Goal: Information Seeking & Learning: Learn about a topic

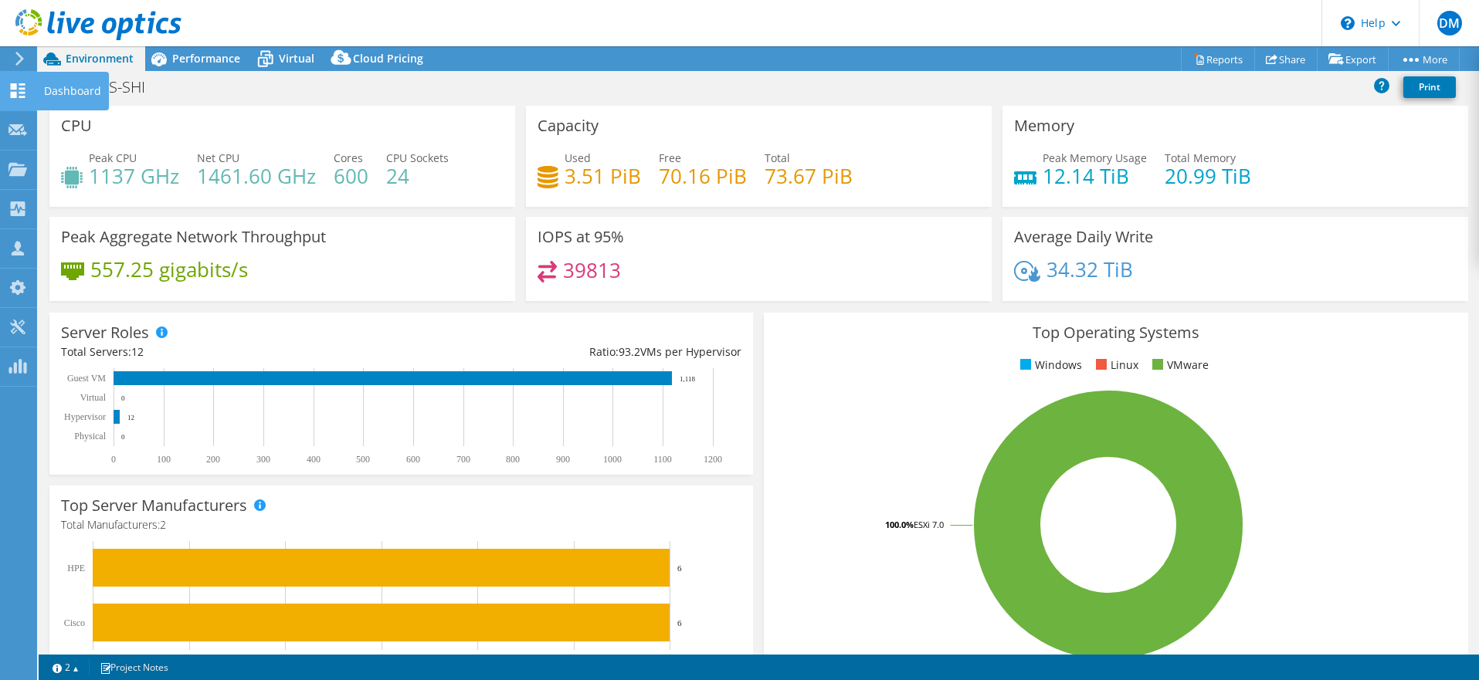
click at [54, 91] on div "Dashboard" at bounding box center [72, 91] width 73 height 39
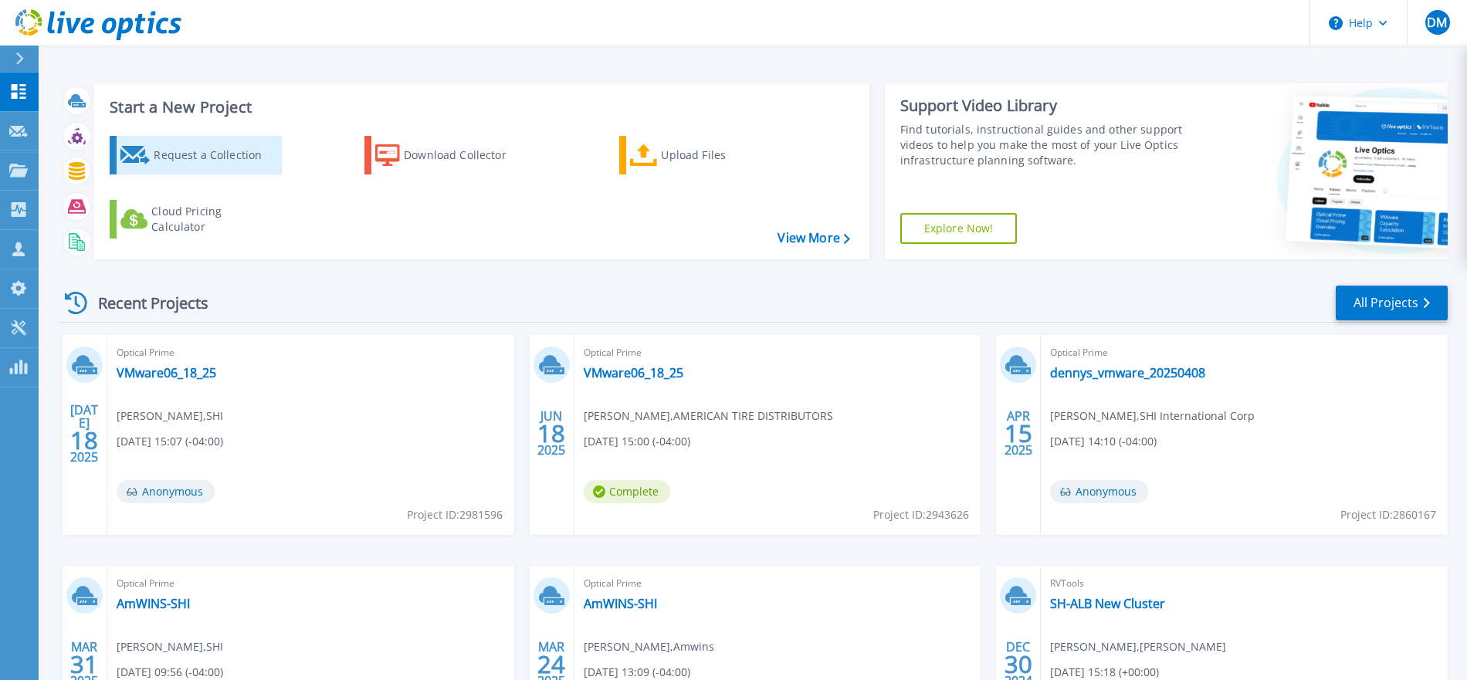
click at [196, 153] on div "Request a Collection" at bounding box center [216, 155] width 124 height 31
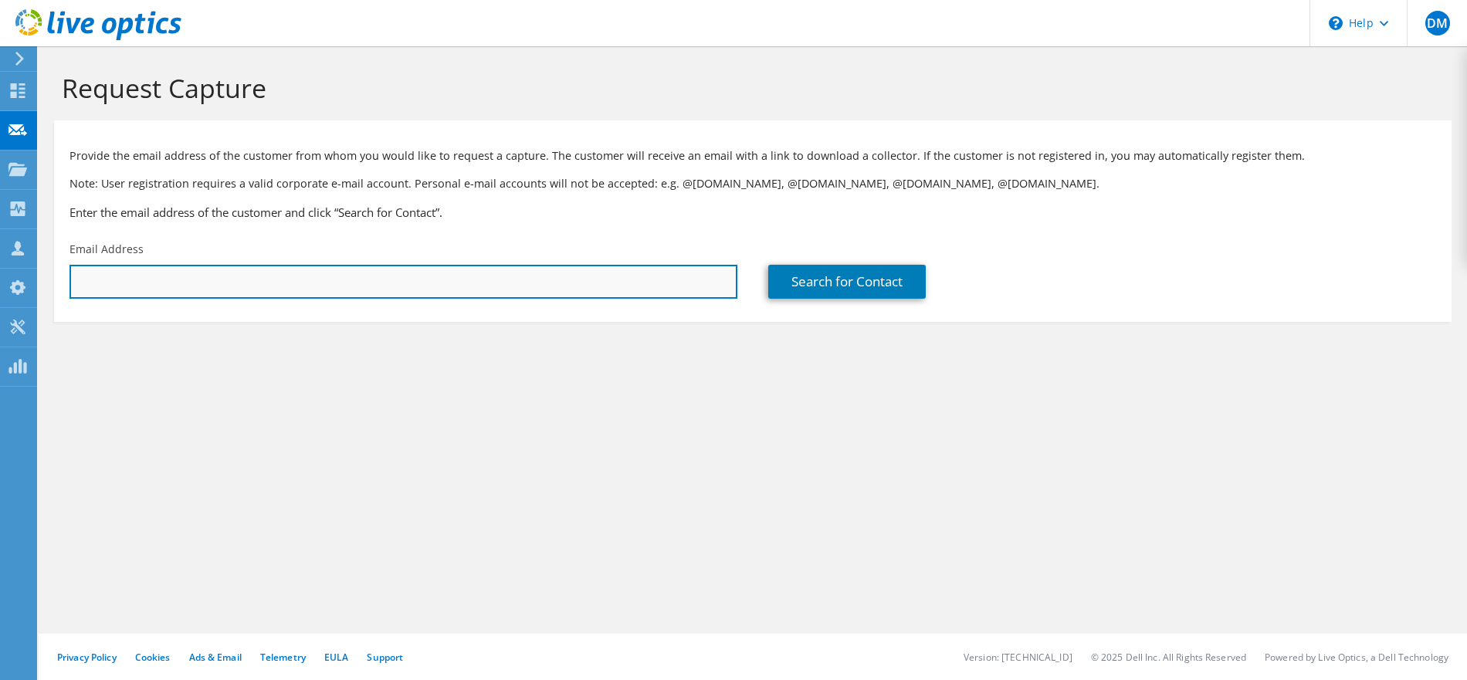
click at [331, 292] on input "text" at bounding box center [404, 282] width 668 height 34
type input "[PERSON_NAME][EMAIL_ADDRESS][PERSON_NAME][DOMAIN_NAME]"
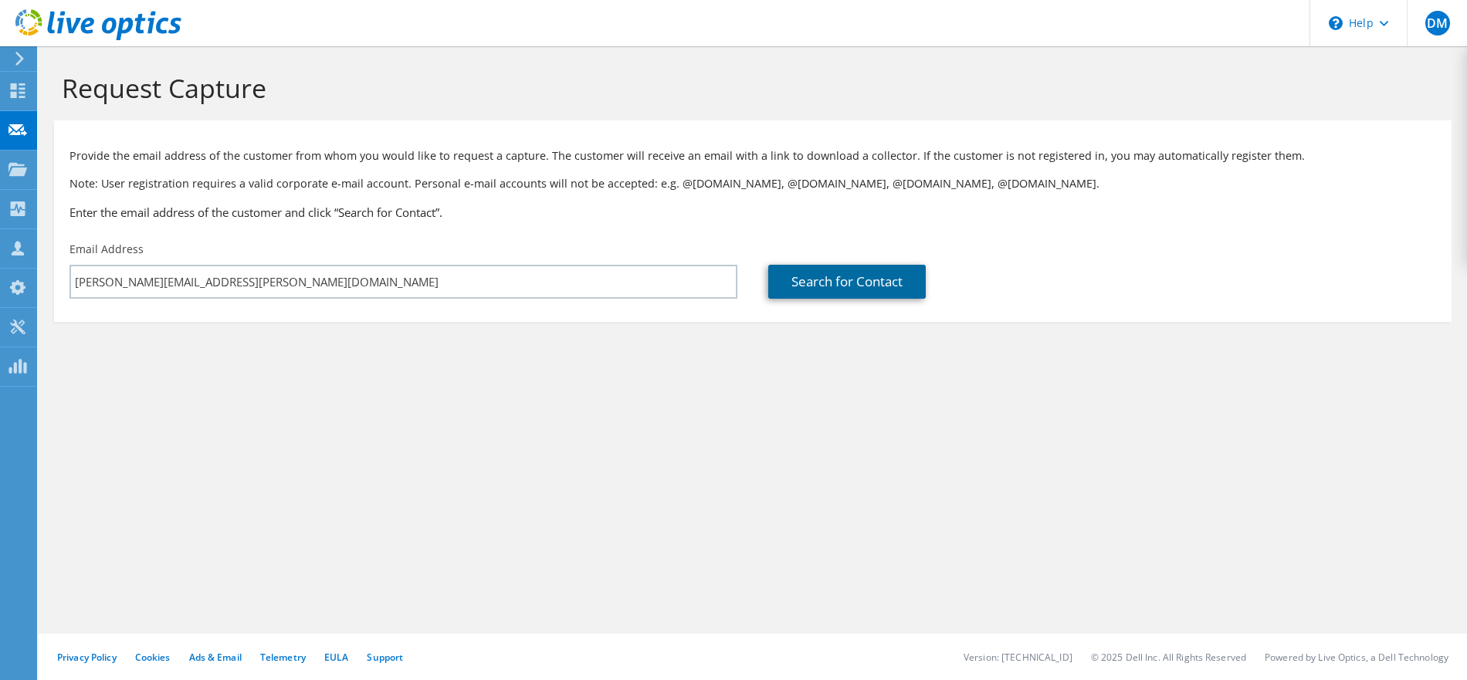
click at [856, 290] on link "Search for Contact" at bounding box center [847, 282] width 158 height 34
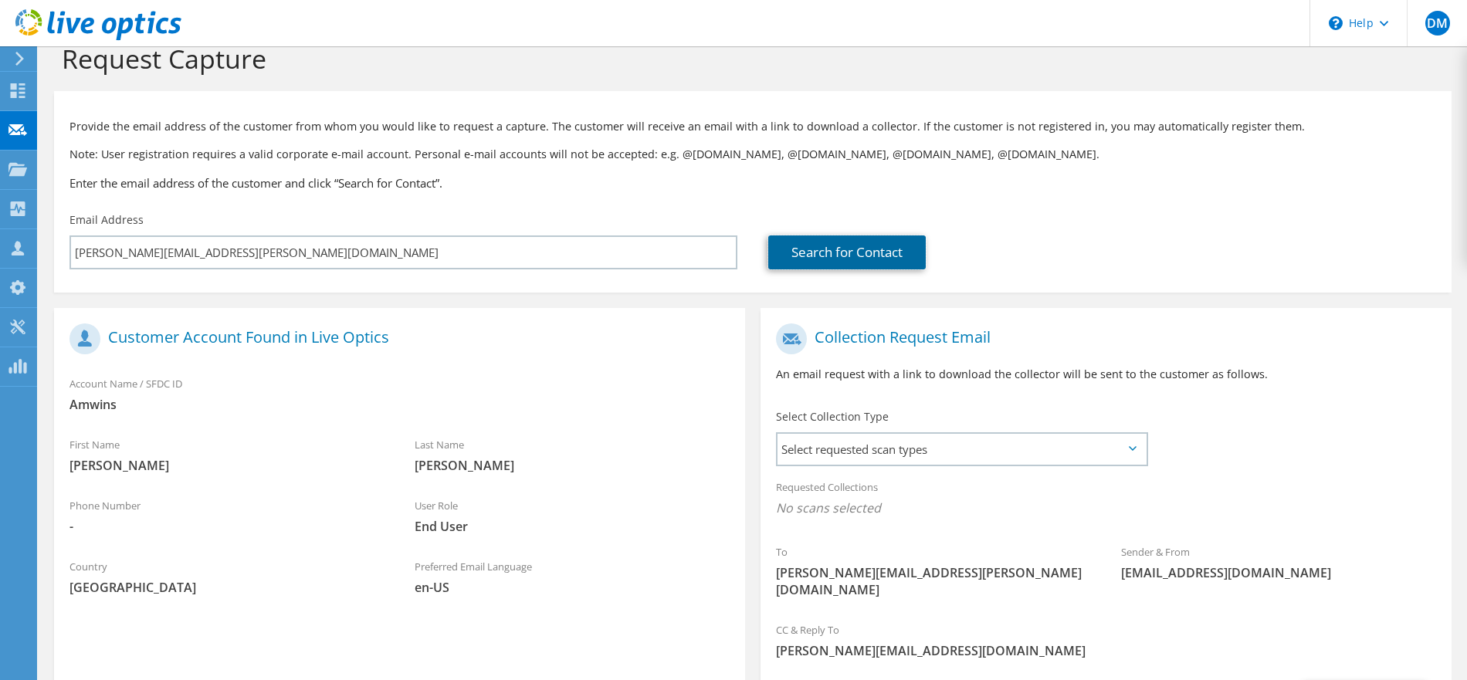
scroll to position [85, 0]
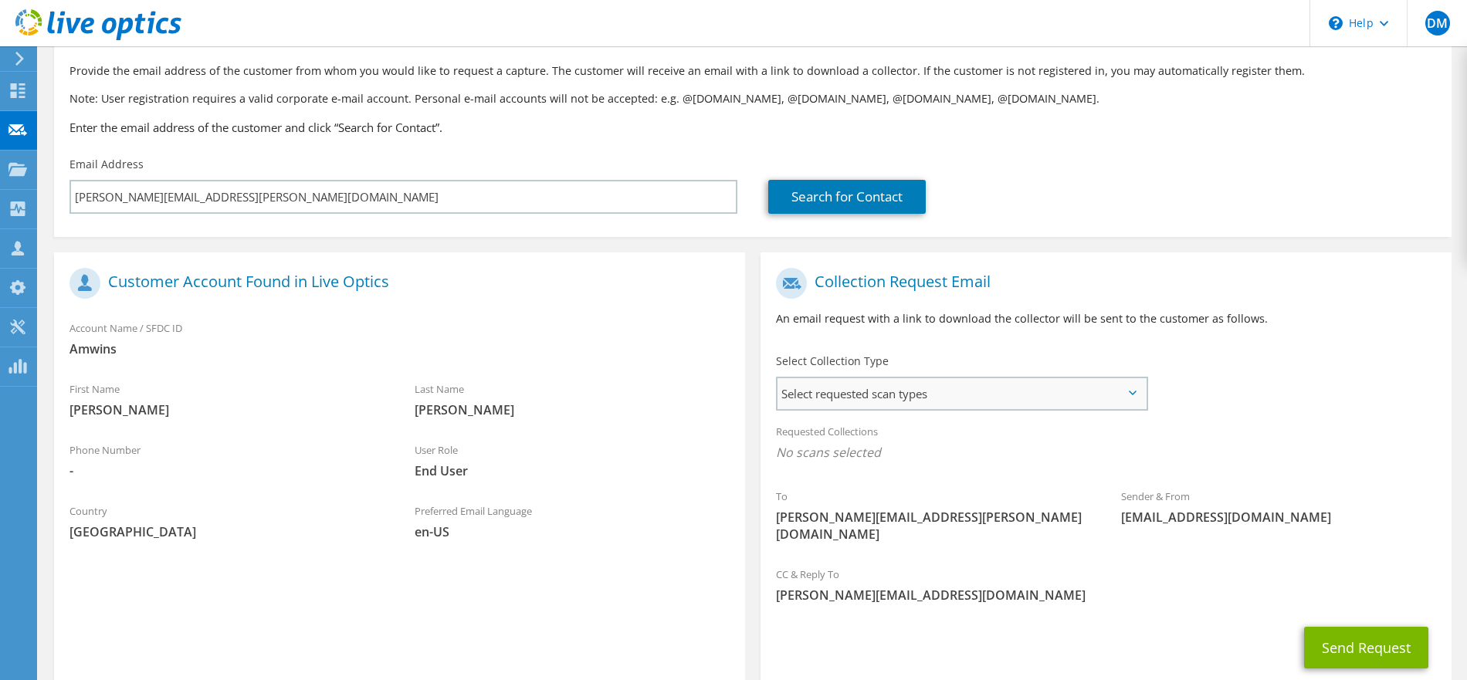
click at [911, 399] on span "Select requested scan types" at bounding box center [962, 393] width 368 height 31
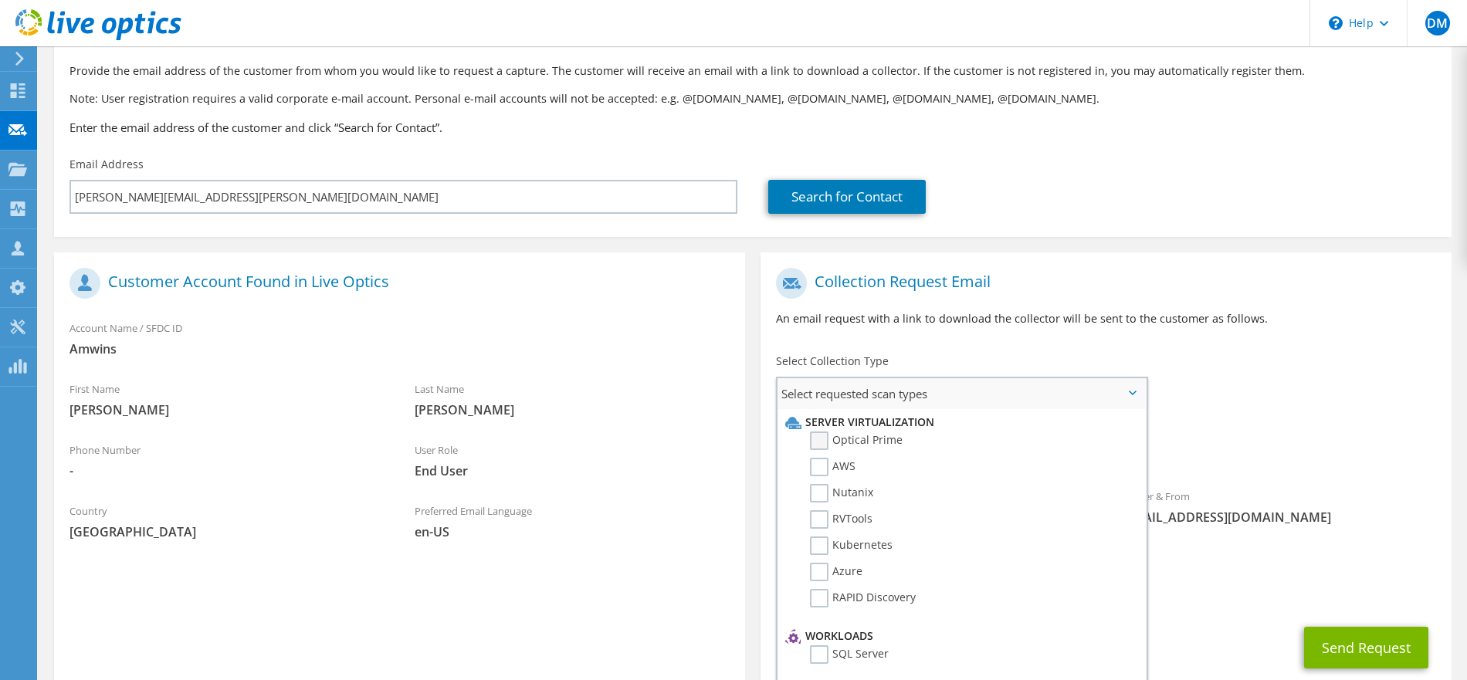
click at [822, 438] on label "Optical Prime" at bounding box center [856, 441] width 93 height 19
click at [0, 0] on input "Optical Prime" at bounding box center [0, 0] width 0 height 0
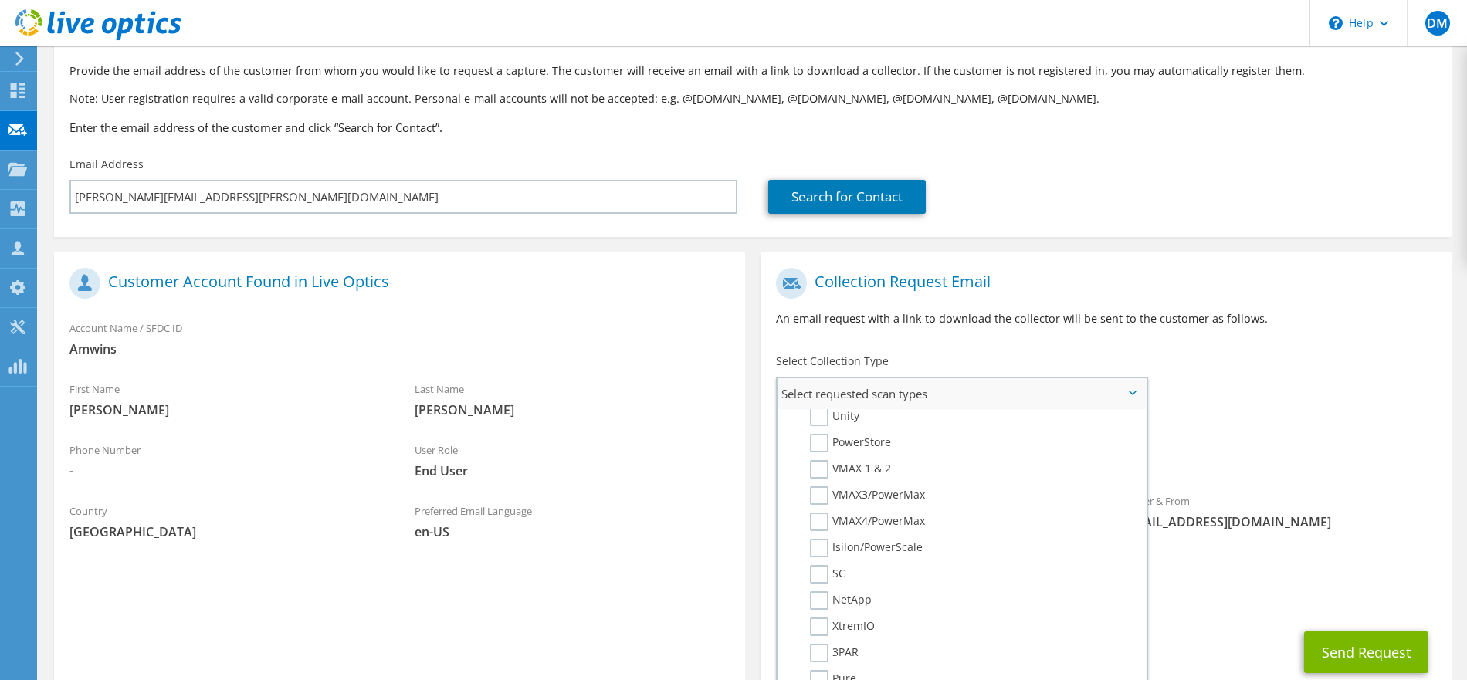
scroll to position [341, 0]
click at [824, 581] on label "NetApp" at bounding box center [841, 580] width 62 height 19
click at [0, 0] on input "NetApp" at bounding box center [0, 0] width 0 height 0
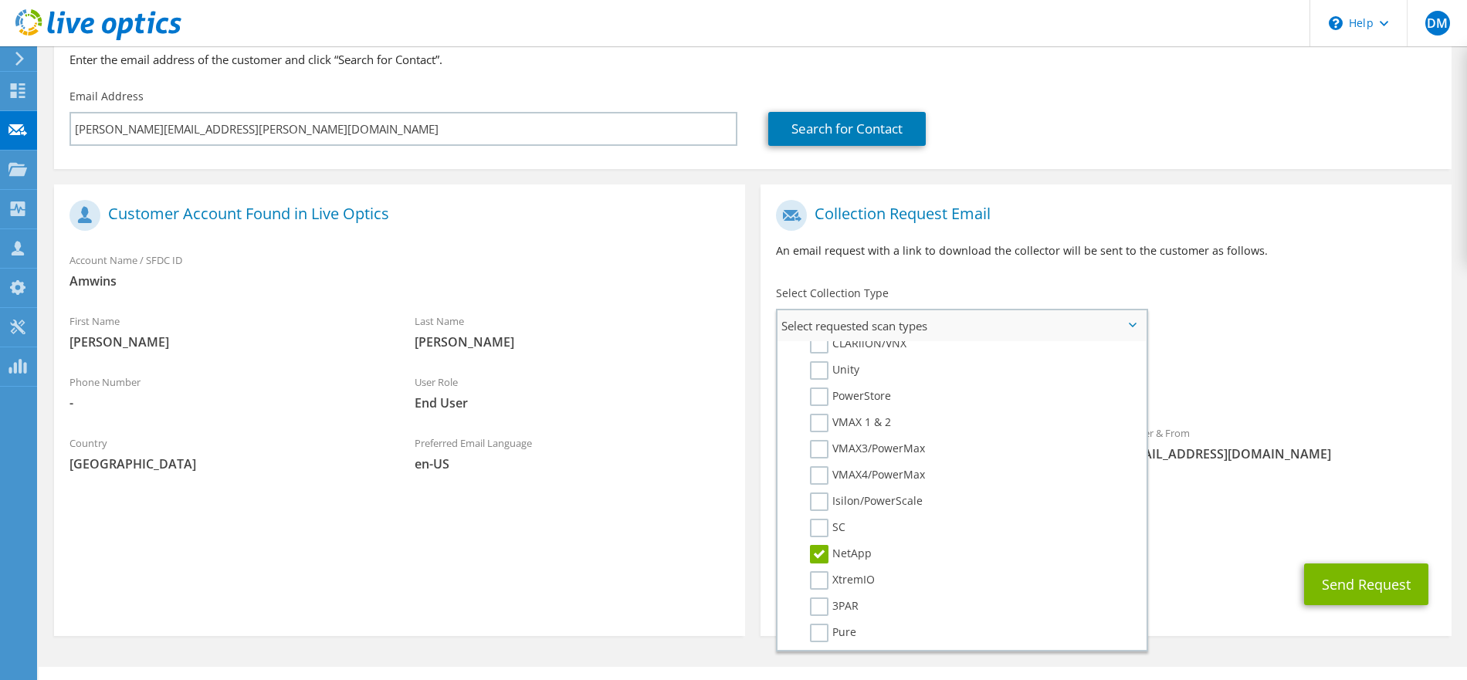
scroll to position [289, 0]
click at [1321, 396] on span "Optical Prime NetApp" at bounding box center [1106, 388] width 660 height 25
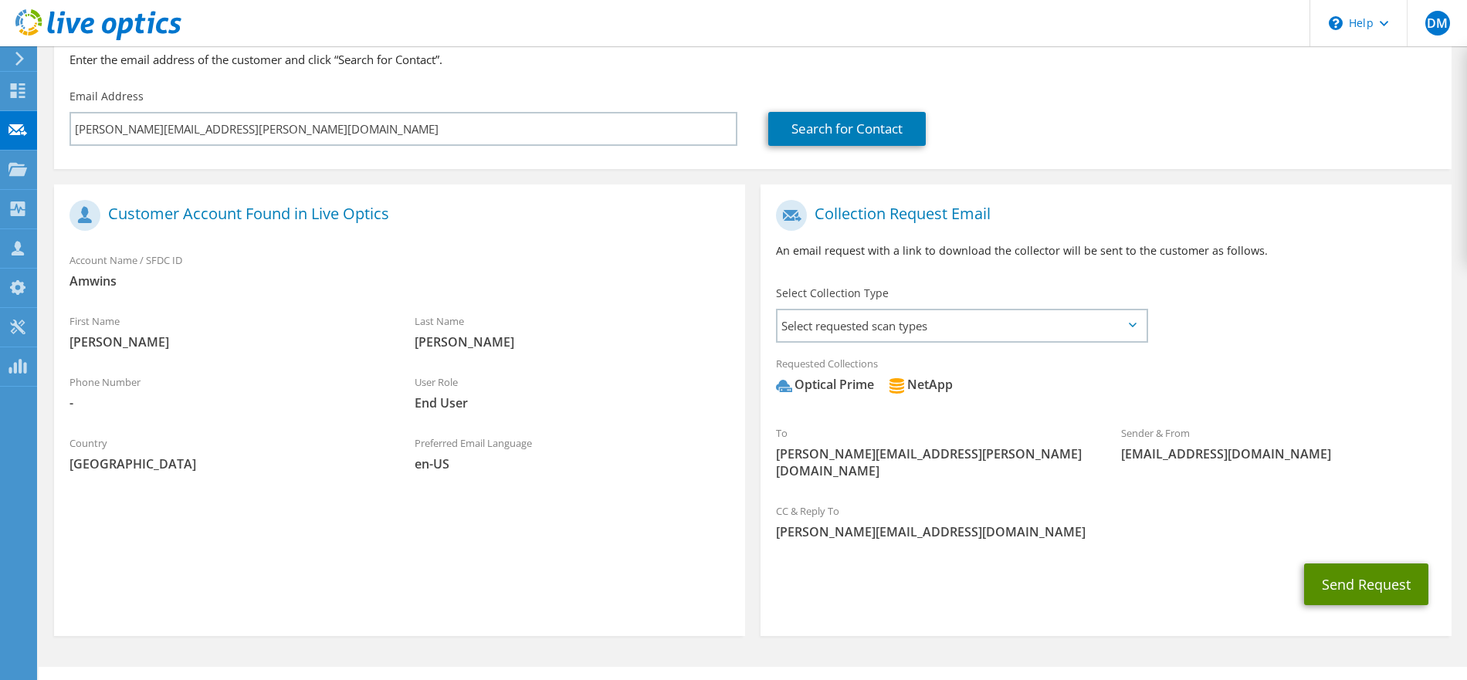
click at [1368, 565] on button "Send Request" at bounding box center [1366, 585] width 124 height 42
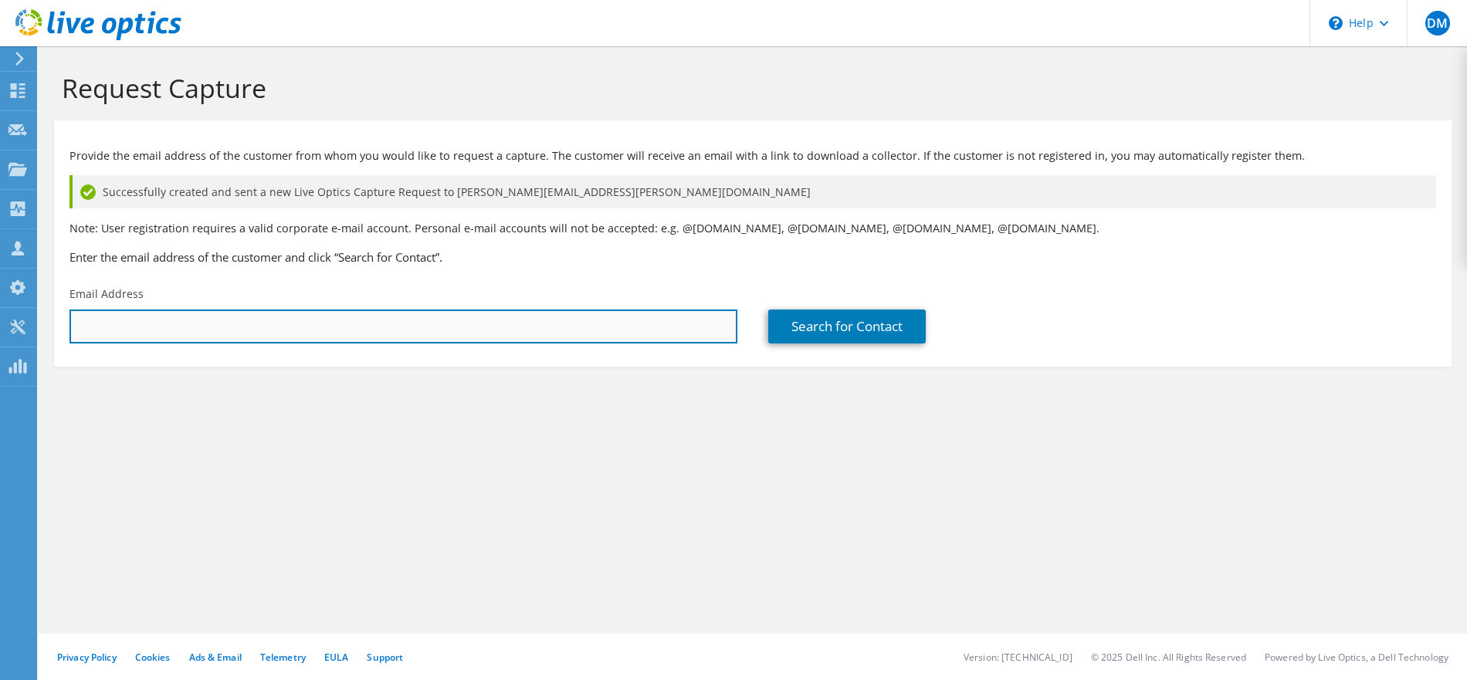
click at [313, 323] on input "text" at bounding box center [404, 327] width 668 height 34
type input "[PERSON_NAME][EMAIL_ADDRESS][PERSON_NAME][DOMAIN_NAME]"
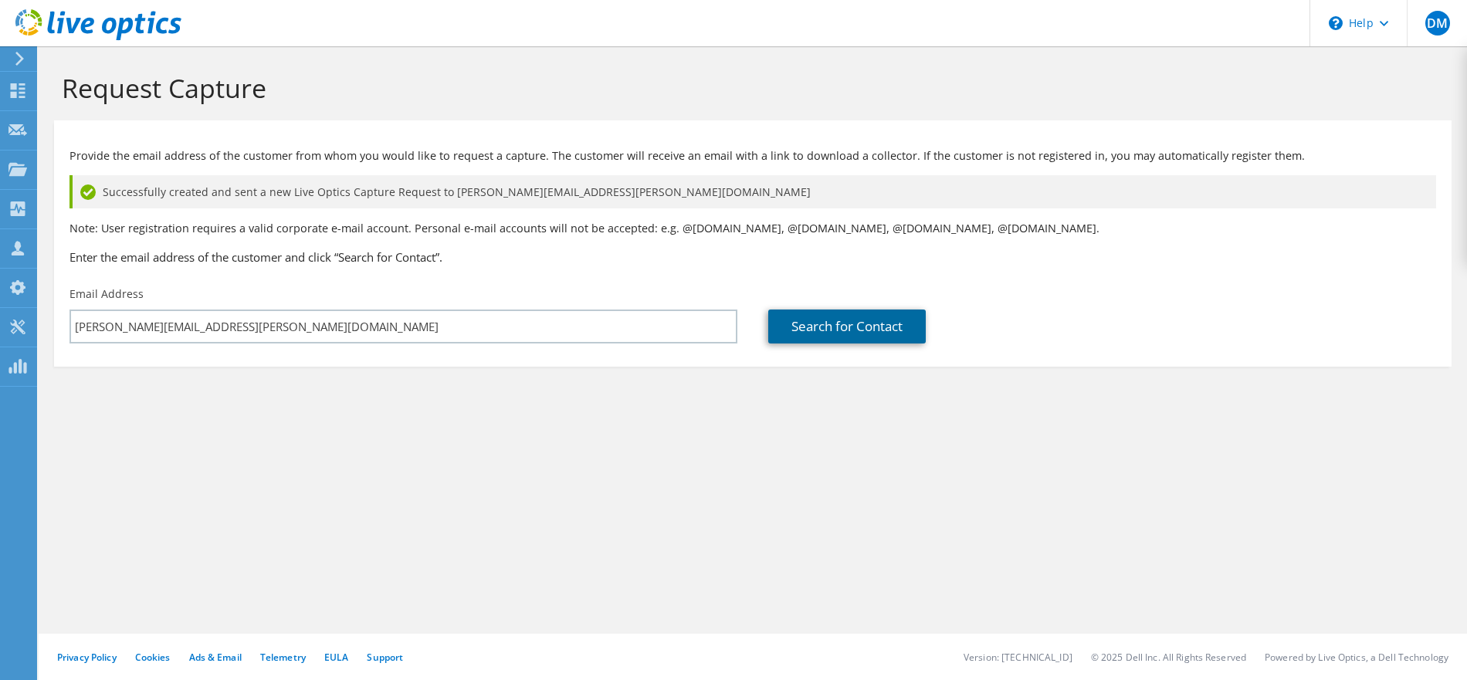
click at [790, 334] on link "Search for Contact" at bounding box center [847, 327] width 158 height 34
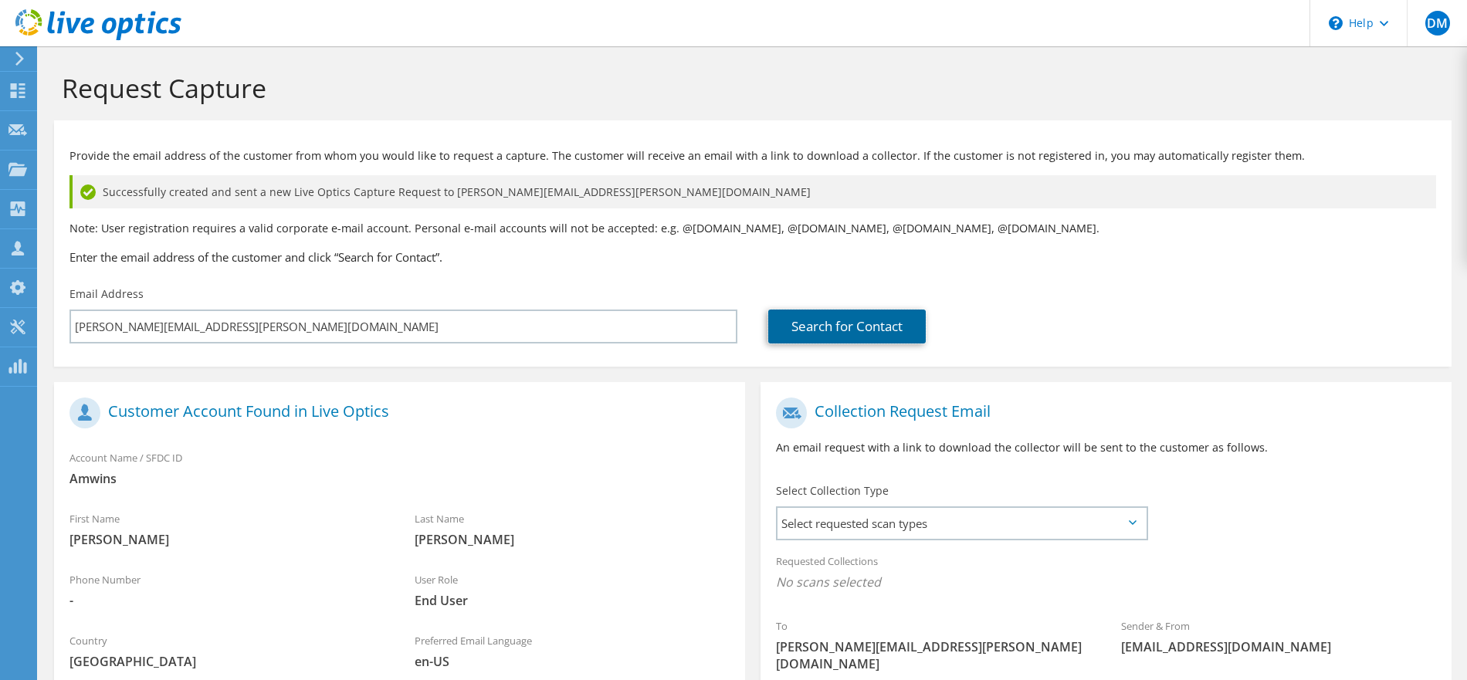
scroll to position [114, 0]
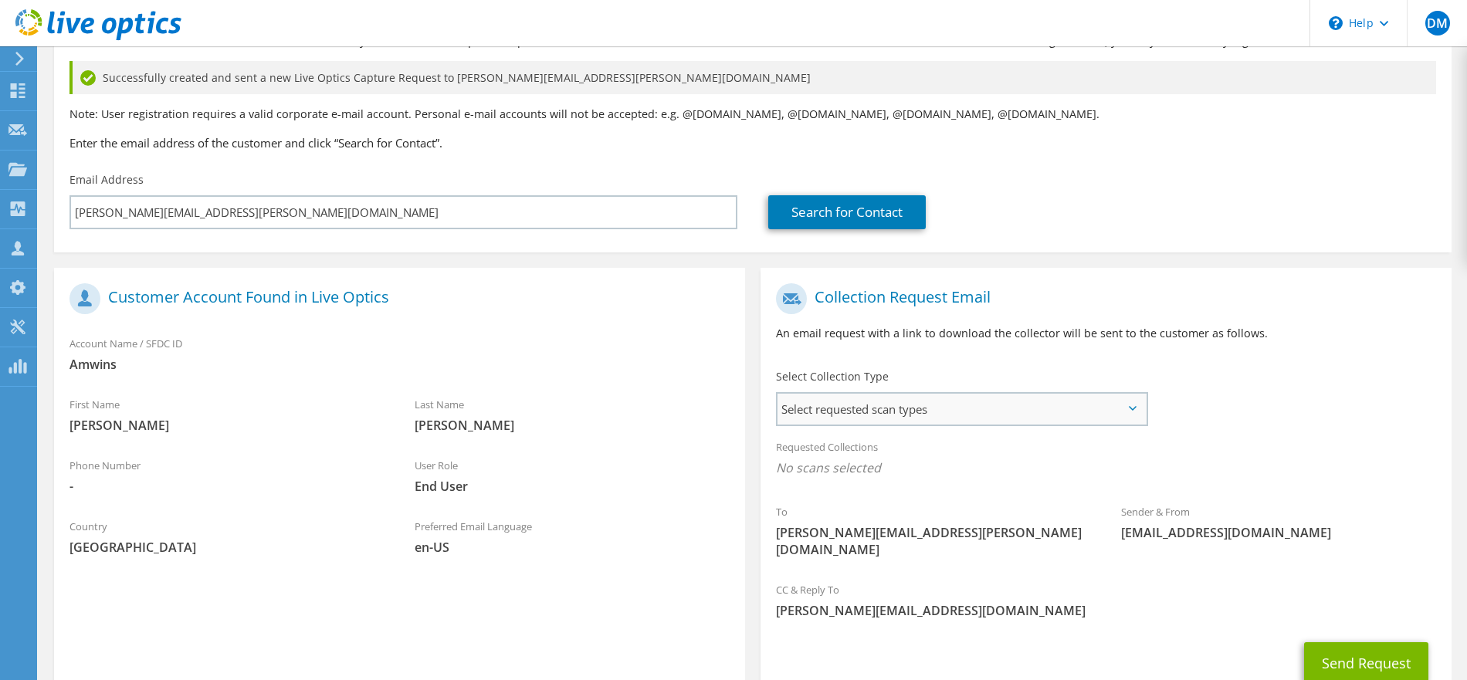
click at [929, 397] on span "Select requested scan types" at bounding box center [962, 409] width 368 height 31
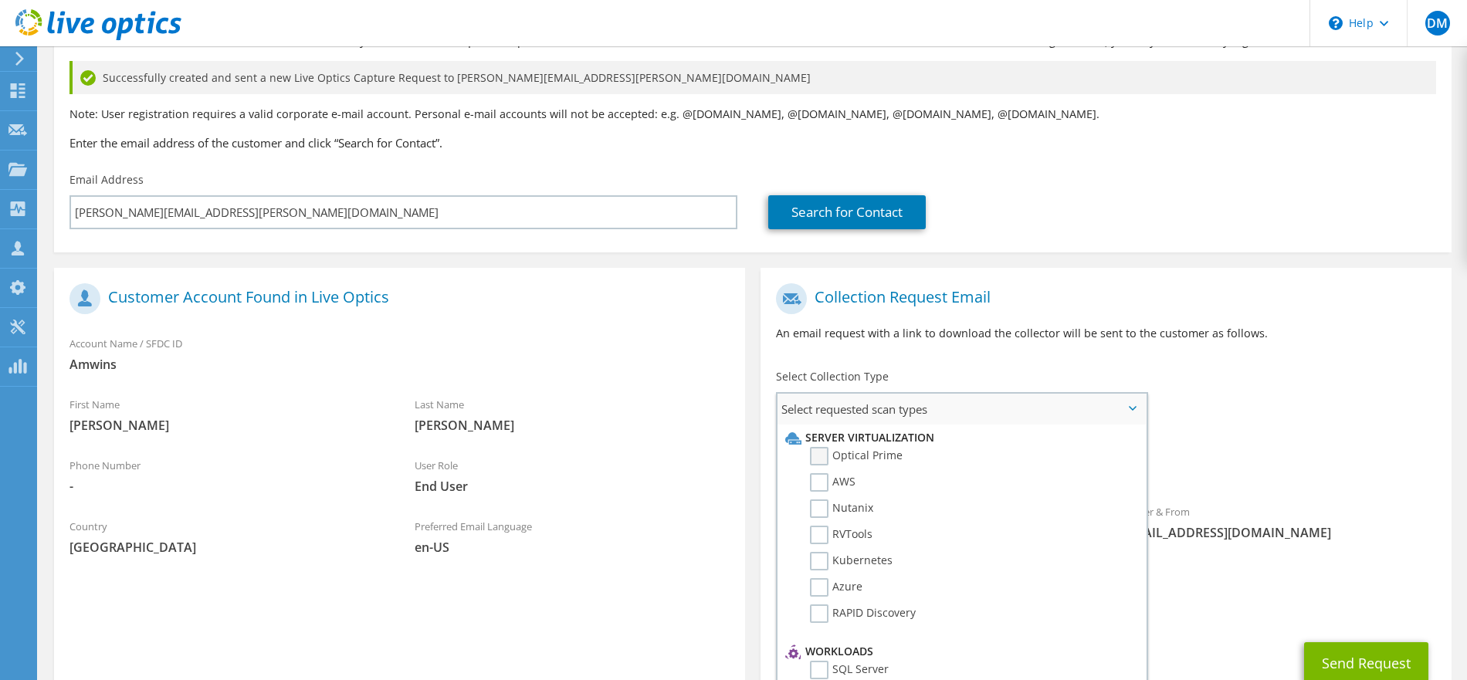
click at [850, 455] on label "Optical Prime" at bounding box center [856, 456] width 93 height 19
click at [0, 0] on input "Optical Prime" at bounding box center [0, 0] width 0 height 0
click at [823, 570] on label "3PAR" at bounding box center [834, 569] width 49 height 19
click at [0, 0] on input "3PAR" at bounding box center [0, 0] width 0 height 0
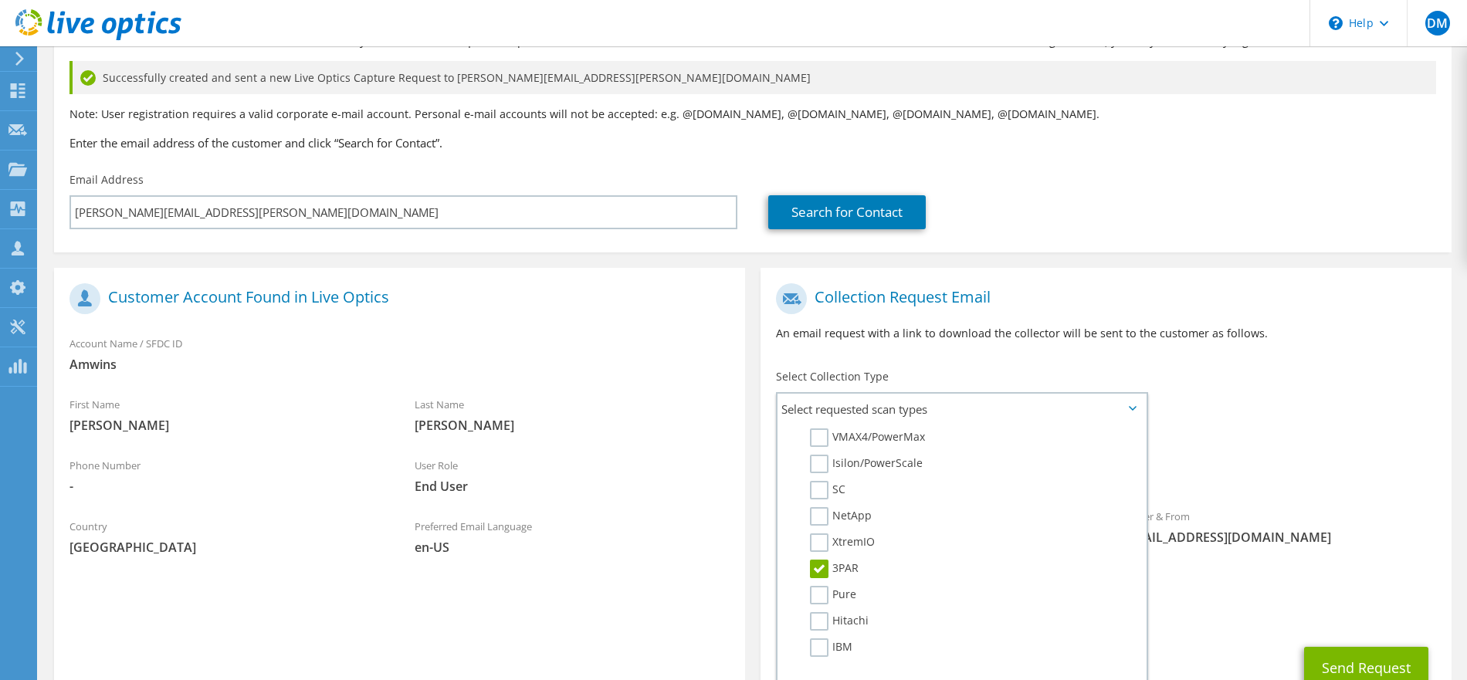
click at [1277, 443] on div "Requested Collections No scans selected Optical Prime 3PAR" at bounding box center [1106, 462] width 691 height 62
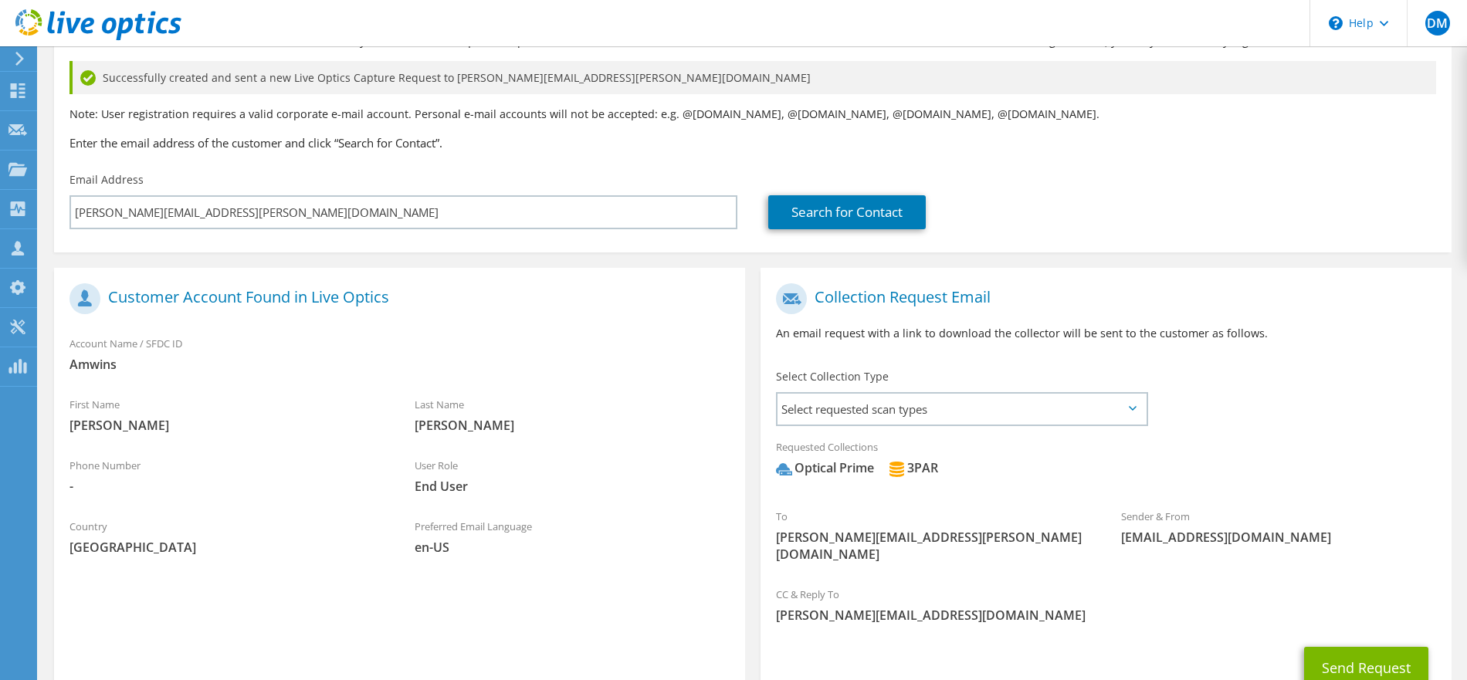
scroll to position [134, 0]
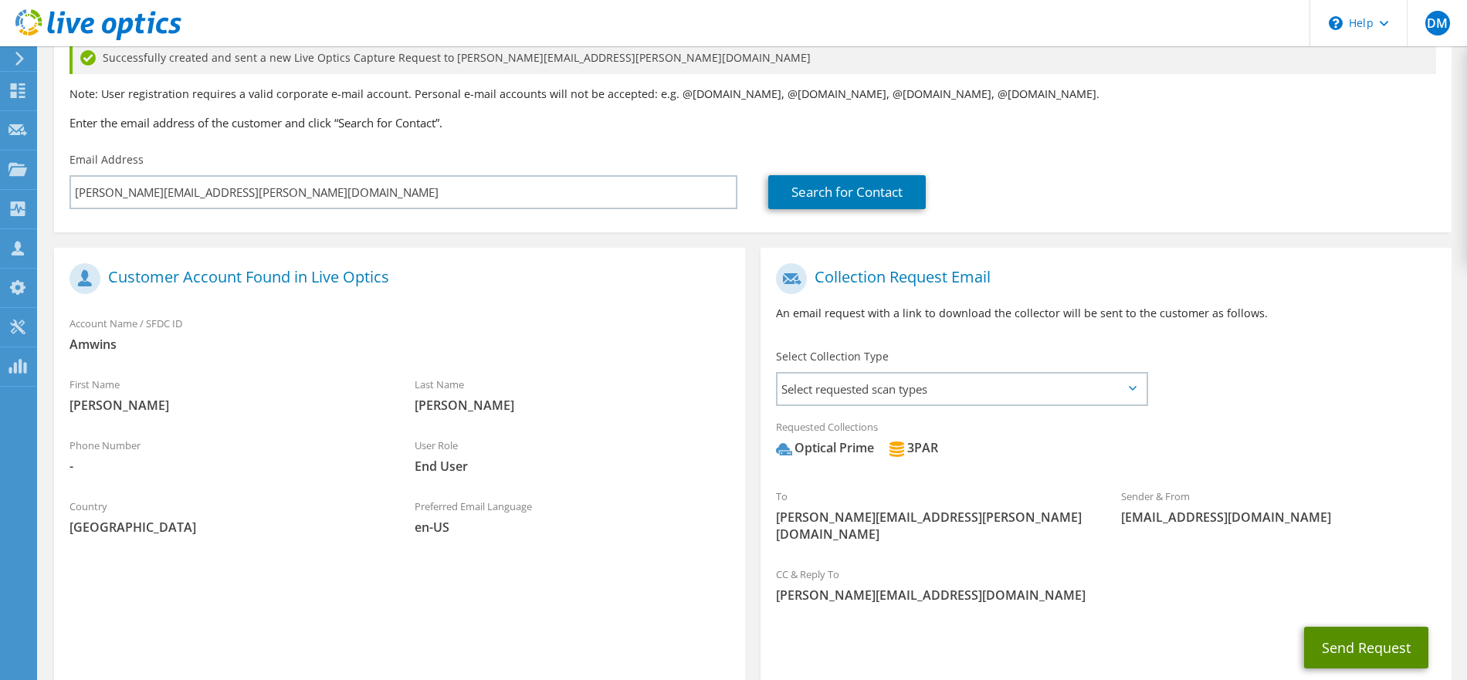
click at [1354, 635] on button "Send Request" at bounding box center [1366, 648] width 124 height 42
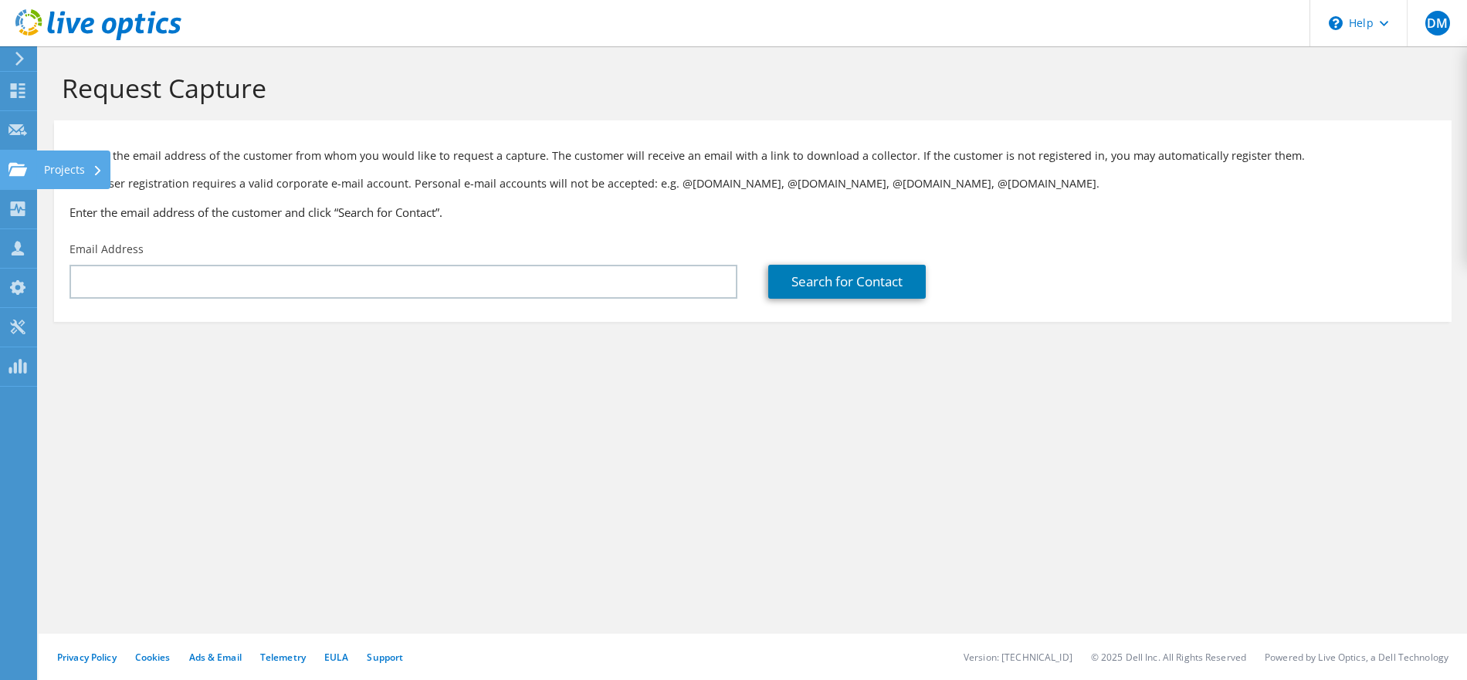
click at [15, 170] on use at bounding box center [17, 168] width 19 height 13
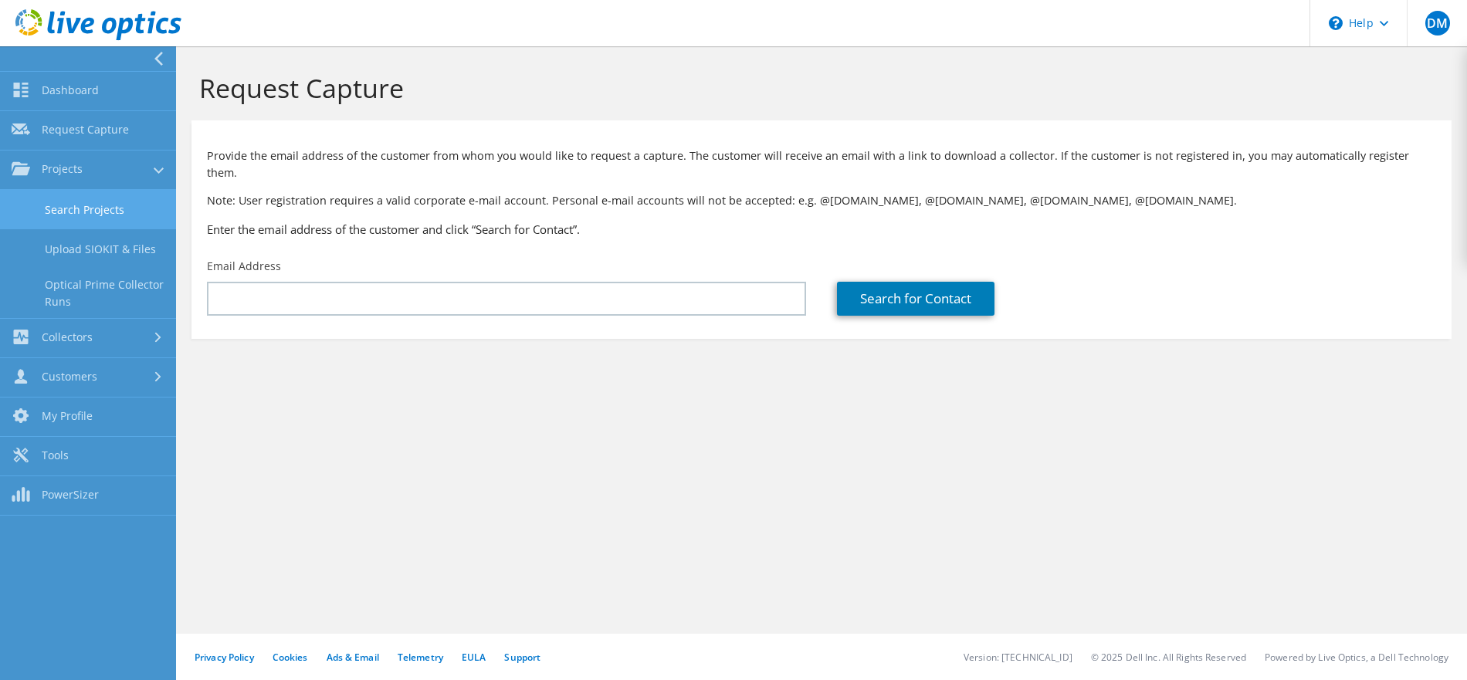
click at [66, 215] on link "Search Projects" at bounding box center [88, 209] width 176 height 39
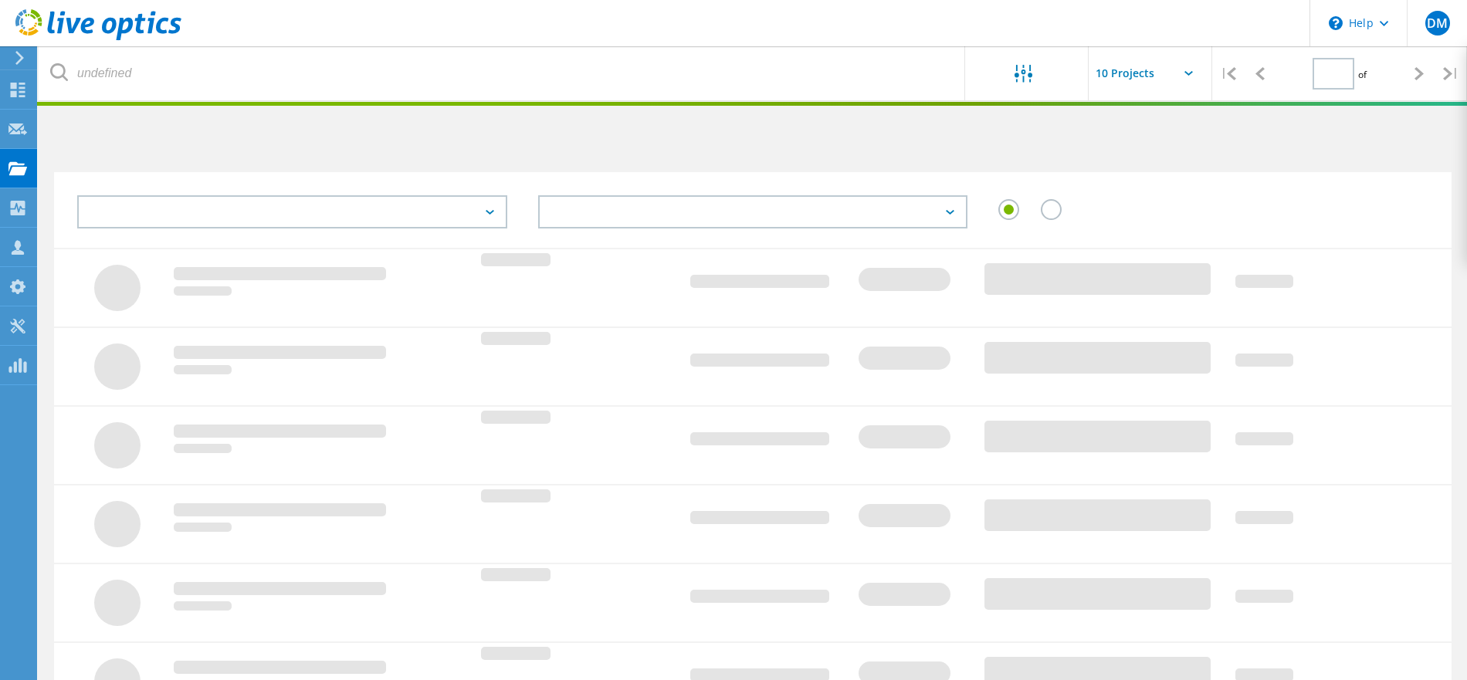
type input "1"
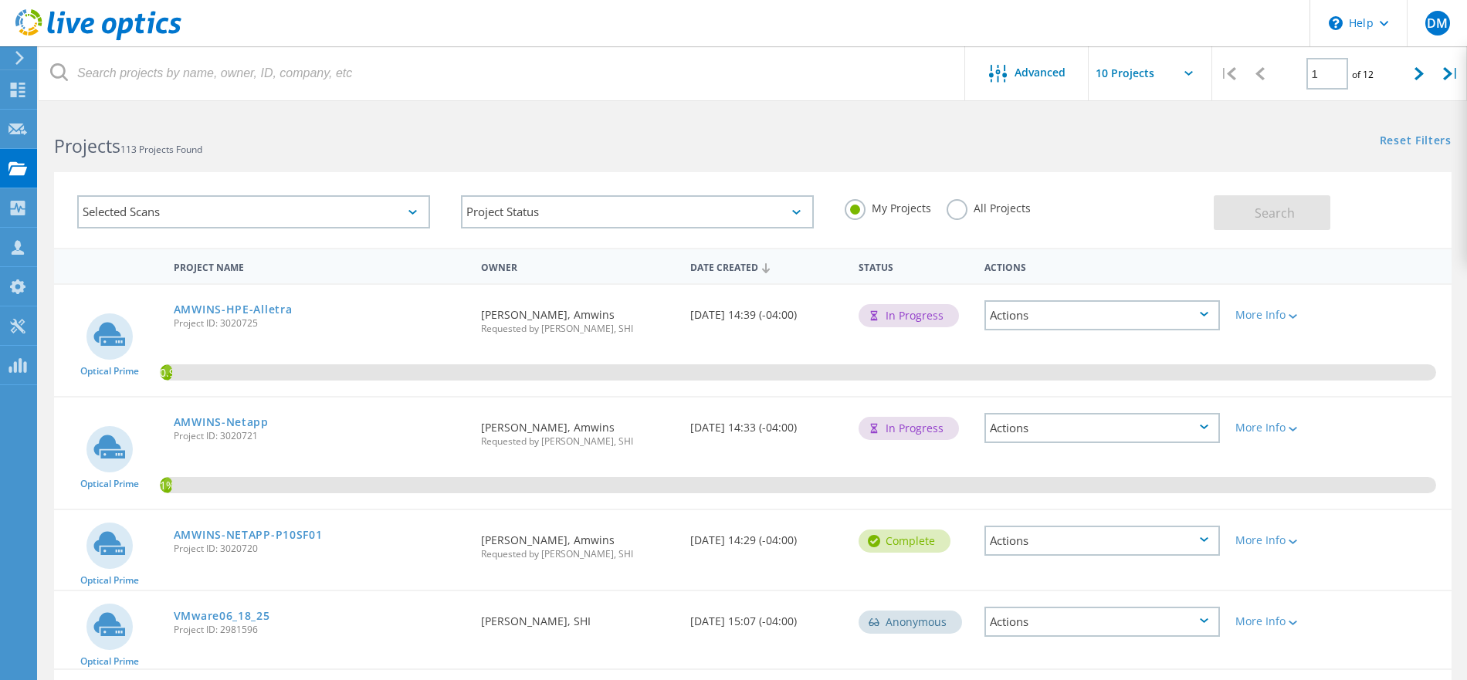
click at [1017, 323] on div "Actions" at bounding box center [1103, 315] width 236 height 30
click at [784, 139] on div "Reset Filters Show Filters" at bounding box center [1110, 126] width 714 height 29
click at [250, 423] on link "AMWINS-Netapp" at bounding box center [221, 422] width 95 height 11
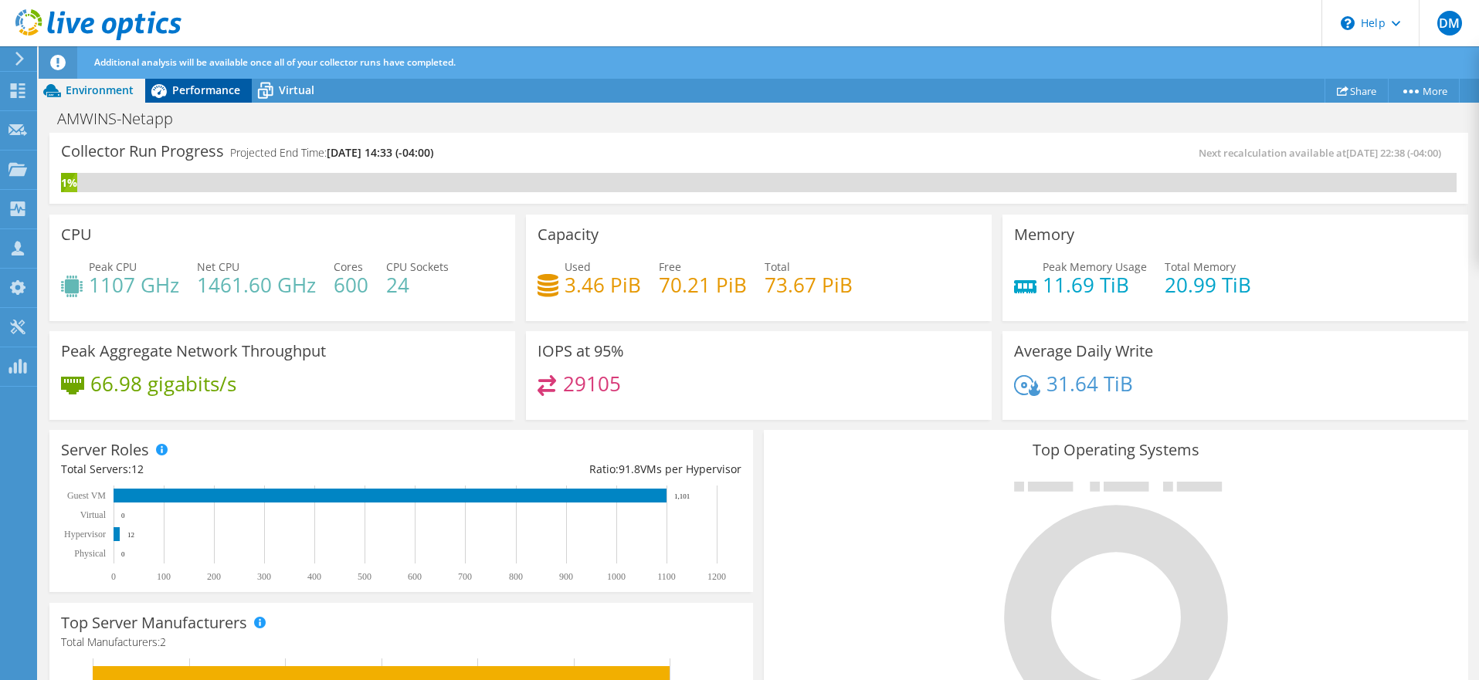
click at [209, 83] on span "Performance" at bounding box center [206, 90] width 68 height 15
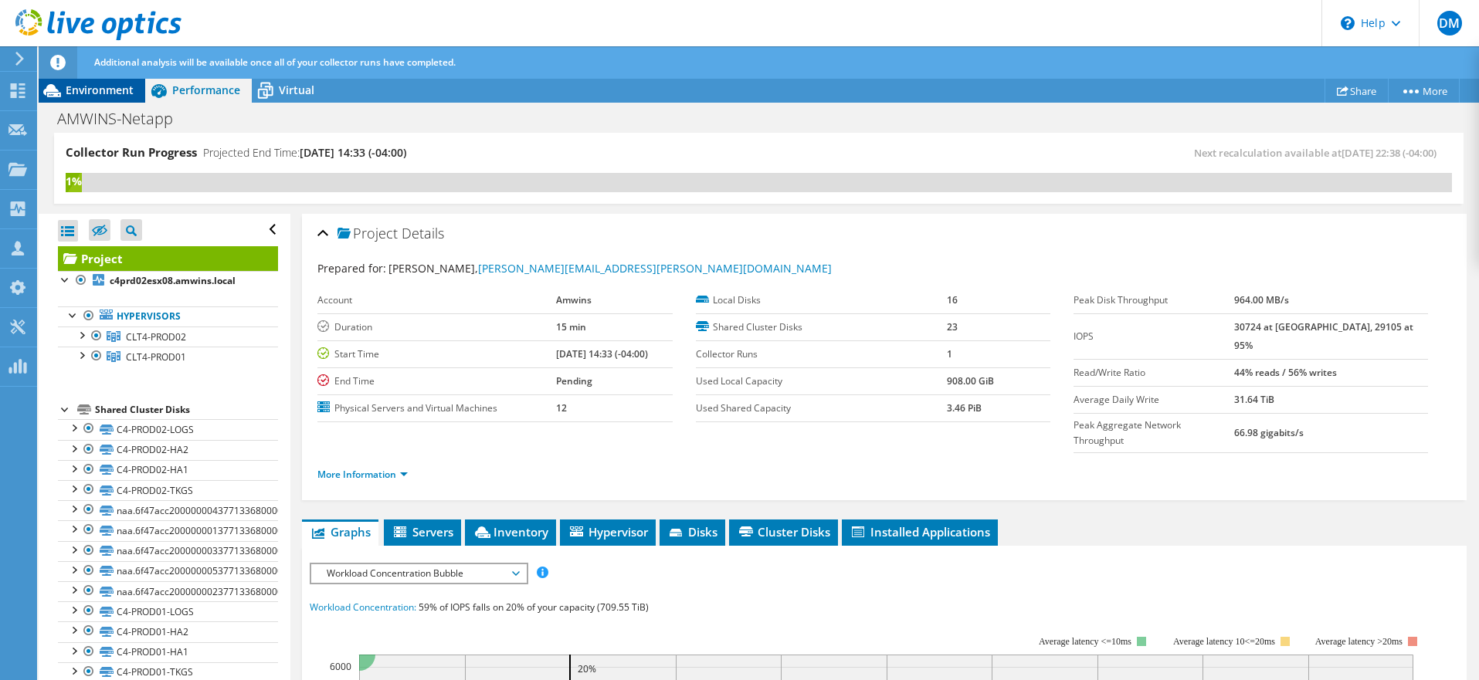
click at [93, 89] on span "Environment" at bounding box center [100, 90] width 68 height 15
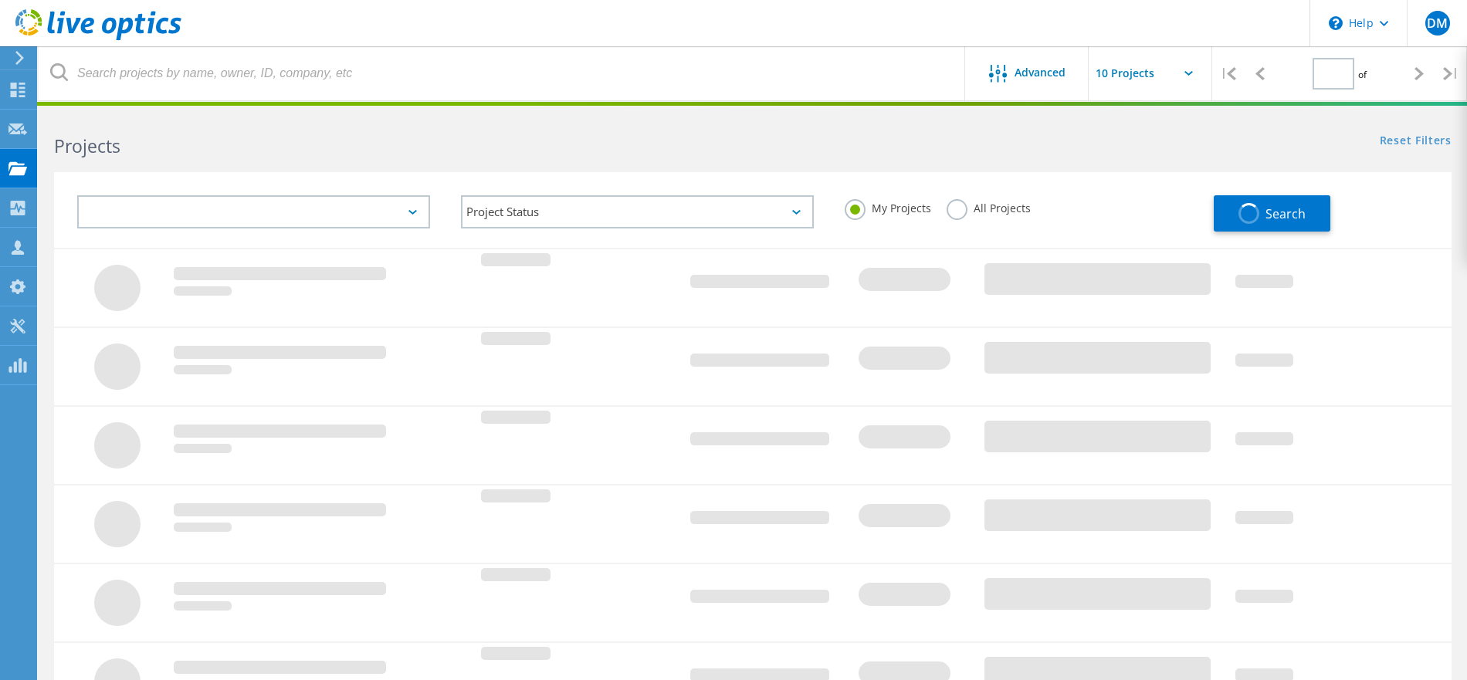
type input "1"
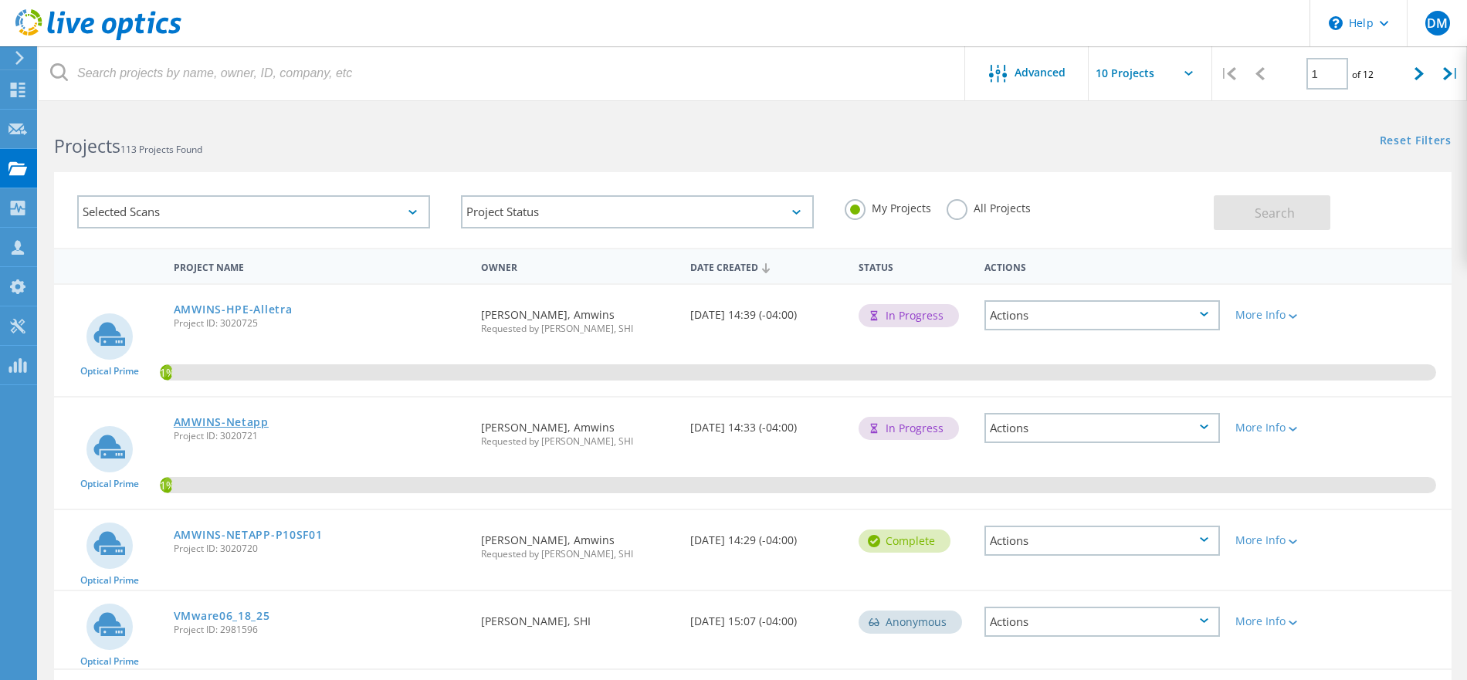
click at [248, 421] on link "AMWINS-Netapp" at bounding box center [221, 422] width 95 height 11
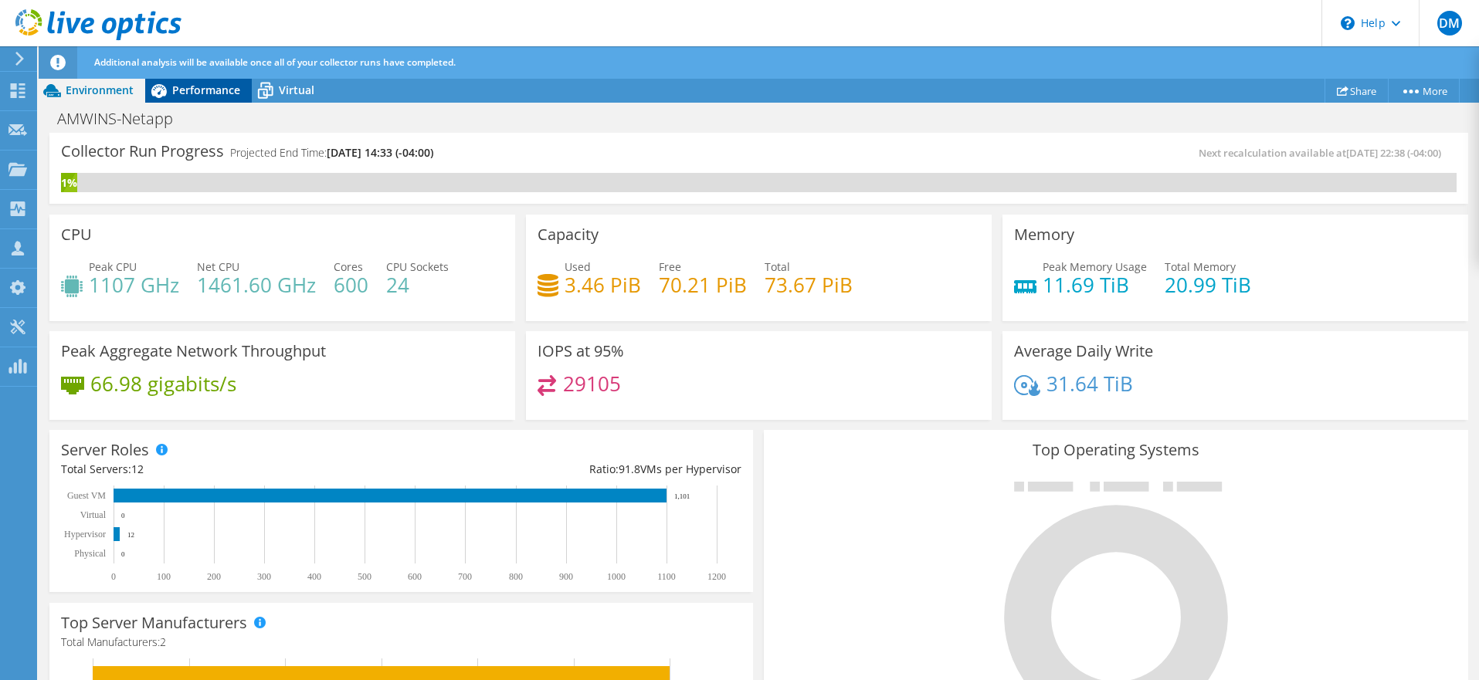
click at [199, 92] on span "Performance" at bounding box center [206, 90] width 68 height 15
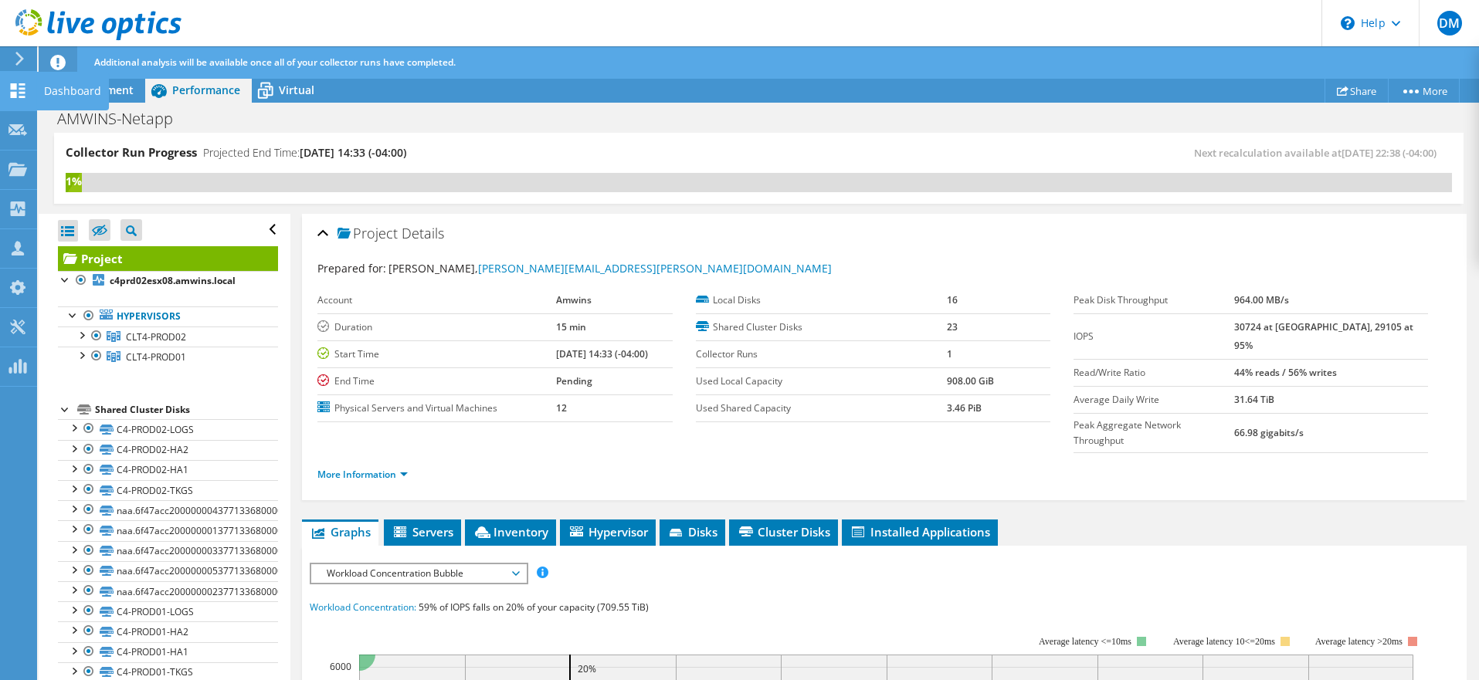
click at [21, 97] on div at bounding box center [17, 92] width 19 height 17
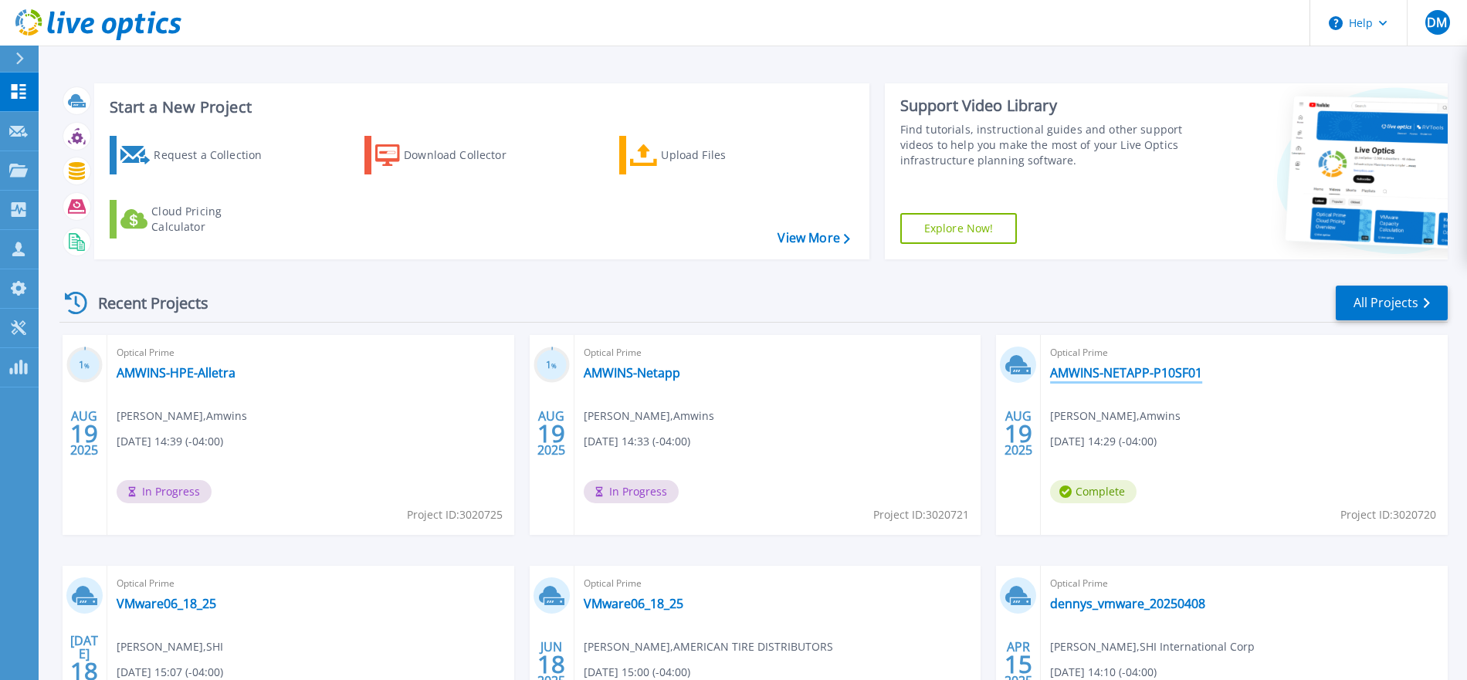
click at [1140, 371] on link "AMWINS-NETAPP-P10SF01" at bounding box center [1126, 372] width 152 height 15
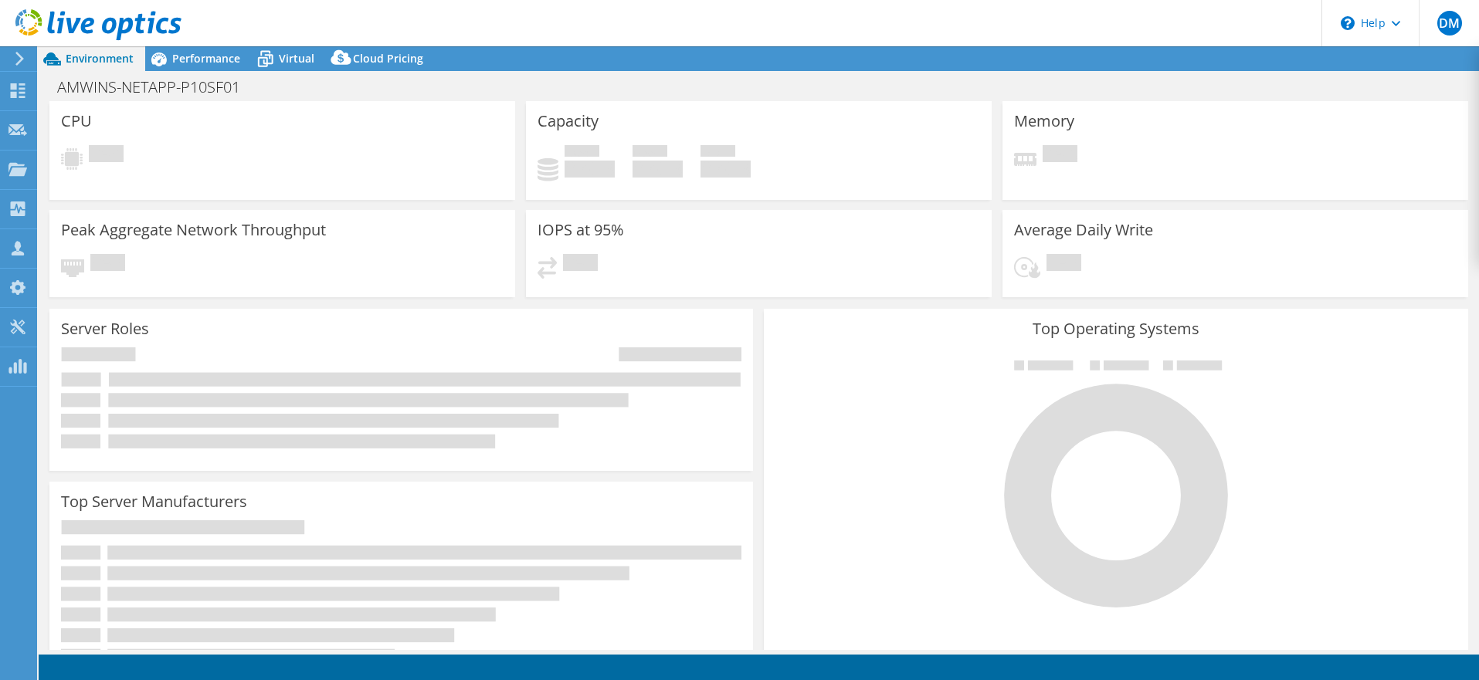
select select "USD"
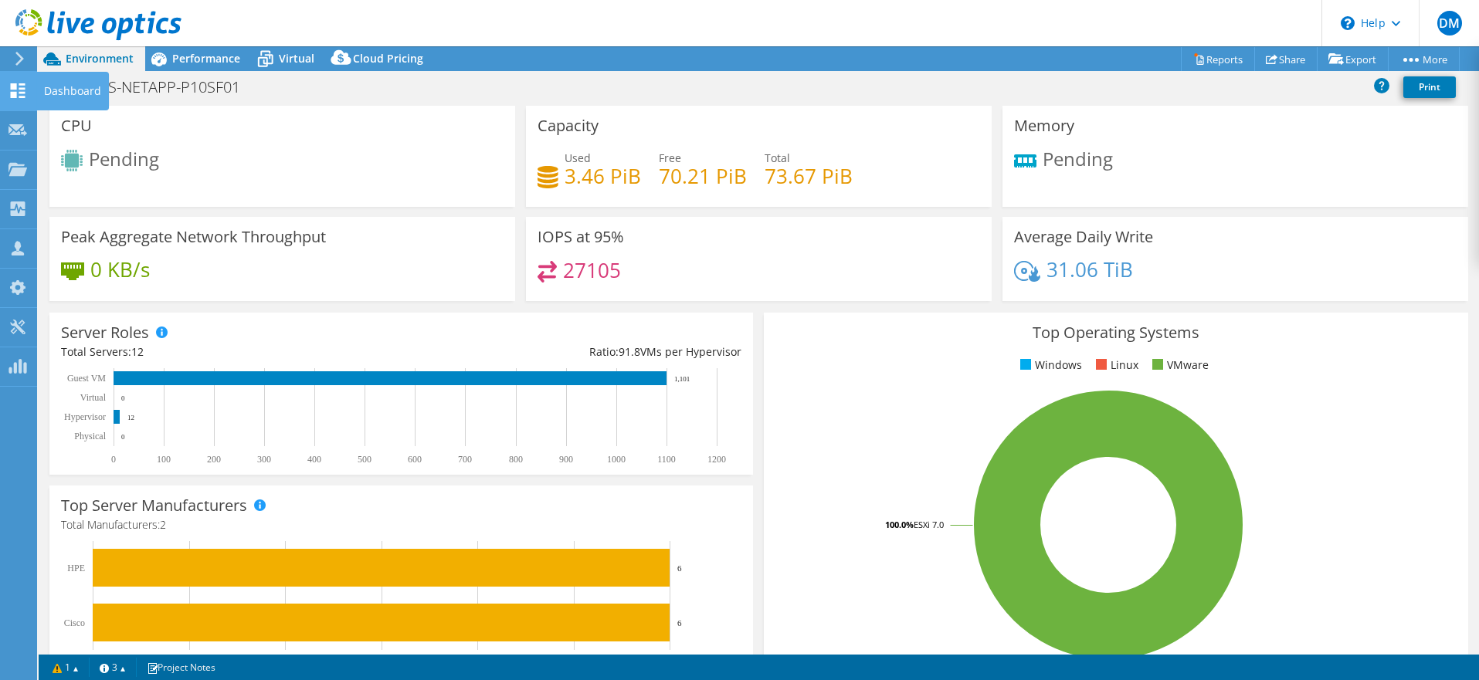
click at [8, 94] on icon at bounding box center [17, 90] width 19 height 15
